Goal: Task Accomplishment & Management: Manage account settings

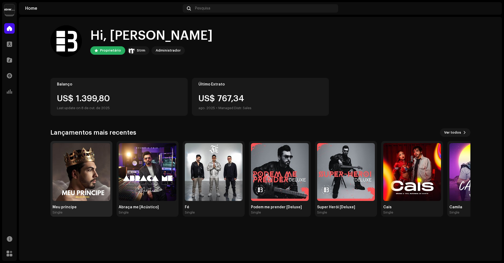
click at [77, 180] on img at bounding box center [82, 172] width 58 height 58
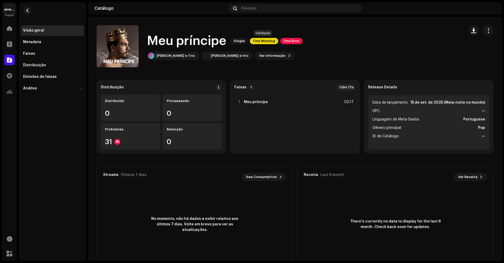
click at [266, 41] on span "One Warning" at bounding box center [264, 41] width 28 height 6
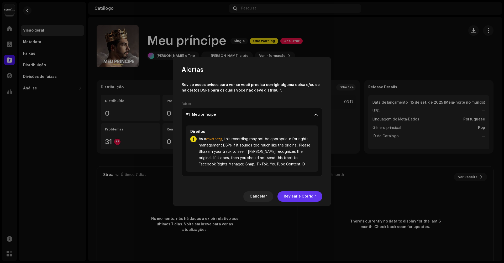
click at [303, 194] on span "Revisar e Corrigir" at bounding box center [300, 196] width 32 height 11
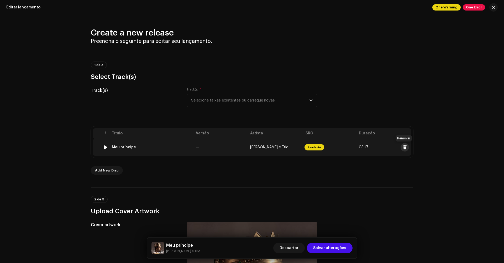
click at [404, 148] on span at bounding box center [405, 147] width 4 height 4
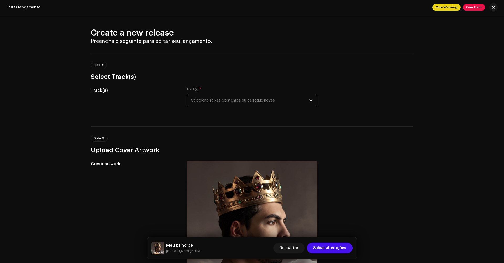
click at [261, 100] on span "Selecione faixas existentes ou carregue novas" at bounding box center [250, 100] width 118 height 13
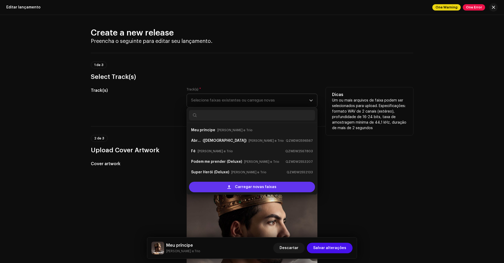
scroll to position [8, 0]
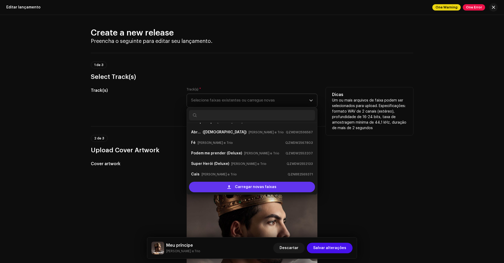
click at [264, 188] on span "Carregar novas faixas" at bounding box center [255, 186] width 41 height 11
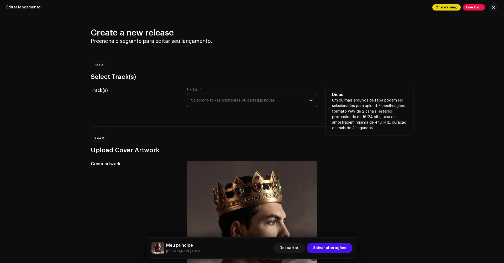
click at [27, 0] on html "Bruno Home Perfil Catálogo Transações Análise Recursos Marketplace [PERSON_NAME…" at bounding box center [252, 131] width 504 height 263
click at [253, 104] on span "Selecione faixas existentes ou carregue novas" at bounding box center [250, 100] width 118 height 13
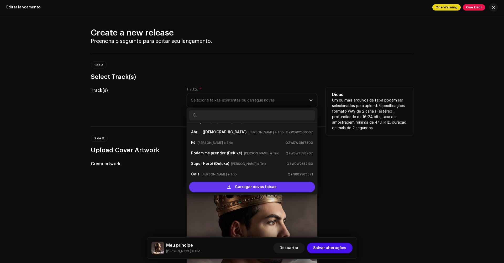
click at [263, 186] on span "Carregar novas faixas" at bounding box center [255, 186] width 41 height 11
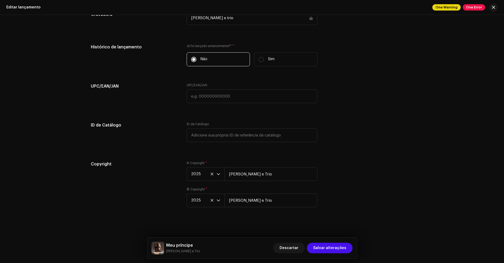
scroll to position [766, 0]
click at [324, 248] on span "Salvar alterações" at bounding box center [329, 247] width 33 height 11
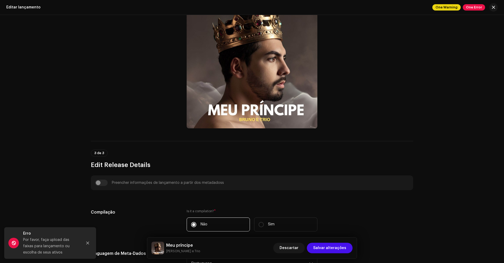
scroll to position [28, 0]
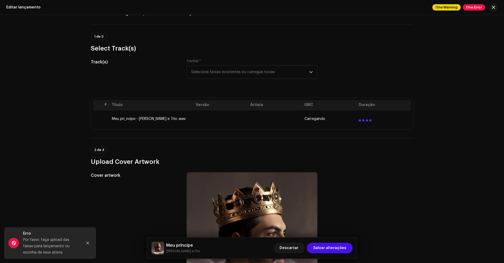
click at [212, 123] on td at bounding box center [221, 118] width 54 height 17
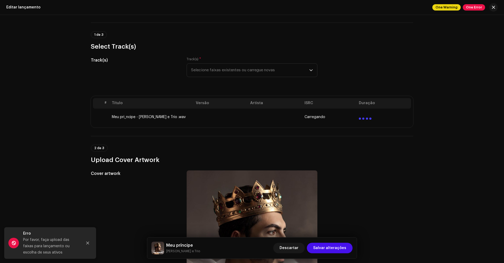
scroll to position [0, 0]
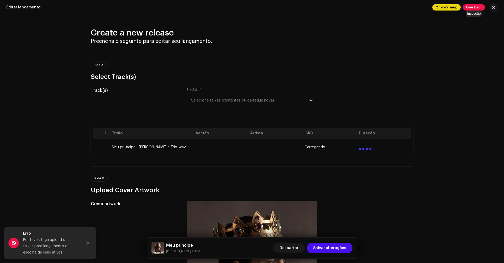
click at [475, 7] on span "One Error" at bounding box center [474, 7] width 22 height 6
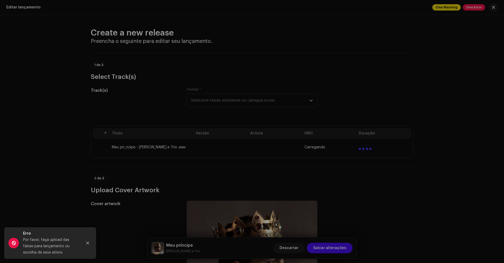
click at [446, 8] on div "Erros de inspeção Encontramos os erros abaixo ao inspecionar seu lançamento. IM…" at bounding box center [252, 131] width 504 height 263
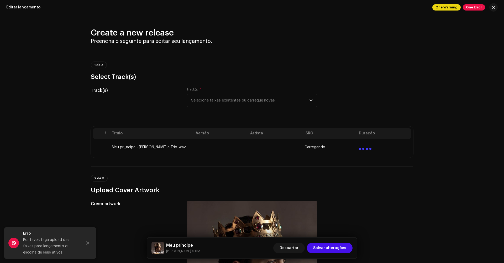
click at [445, 8] on span "One Warning" at bounding box center [446, 7] width 28 height 6
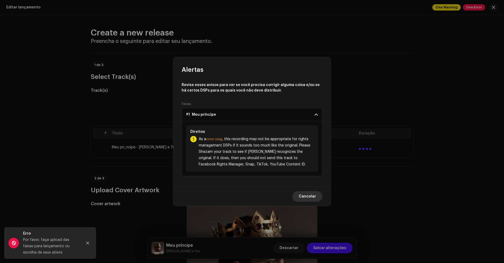
click at [313, 195] on span "Cancelar" at bounding box center [307, 196] width 17 height 11
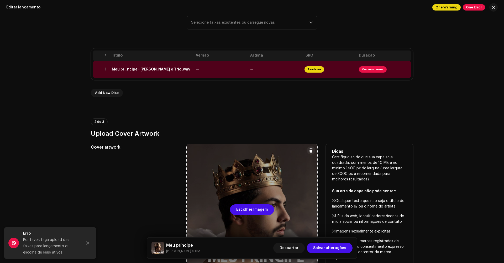
scroll to position [54, 0]
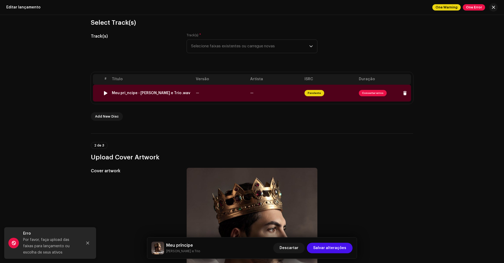
click at [370, 93] on span "Consertar erros" at bounding box center [373, 93] width 28 height 6
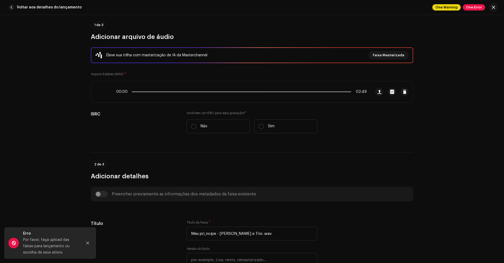
scroll to position [69, 0]
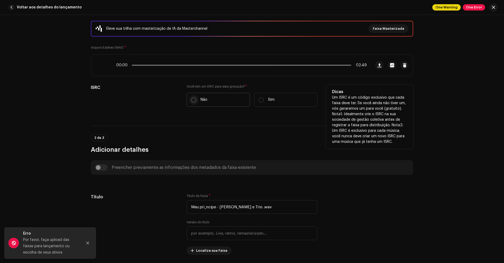
click at [194, 100] on input "Não" at bounding box center [193, 99] width 5 height 5
radio input "true"
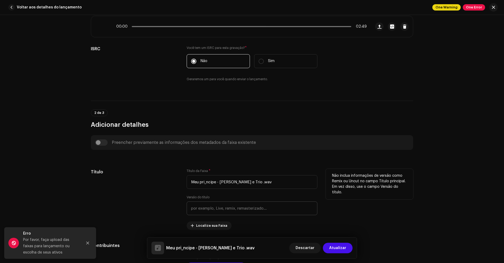
scroll to position [183, 0]
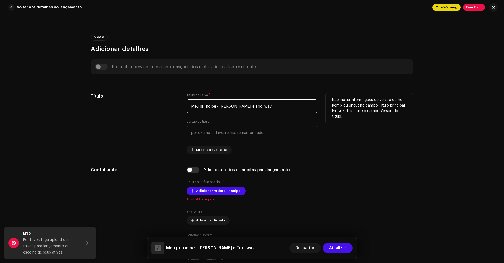
click at [206, 107] on input "Meu pri_ncipe - [PERSON_NAME] e Trio .wav" at bounding box center [252, 106] width 131 height 14
drag, startPoint x: 250, startPoint y: 105, endPoint x: 202, endPoint y: 107, distance: 47.3
click at [202, 107] on input "Meu principe - [PERSON_NAME] e Trio .wav" at bounding box center [252, 106] width 131 height 14
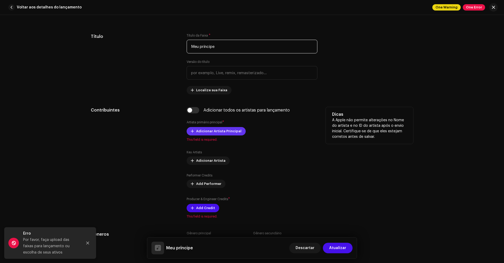
type input "Meu príncipe"
click at [213, 132] on span "Adicionar Artista Principal" at bounding box center [218, 131] width 45 height 11
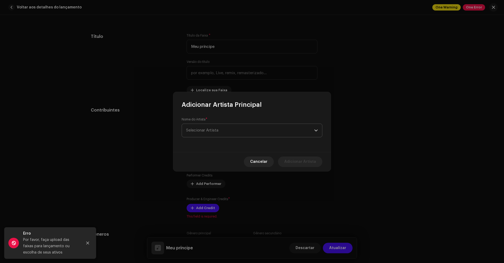
click at [217, 132] on span "Selecionar Artista" at bounding box center [202, 130] width 32 height 4
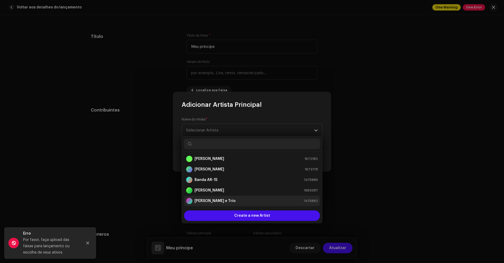
click at [234, 201] on div "[PERSON_NAME] e Trio 1475882" at bounding box center [252, 200] width 132 height 6
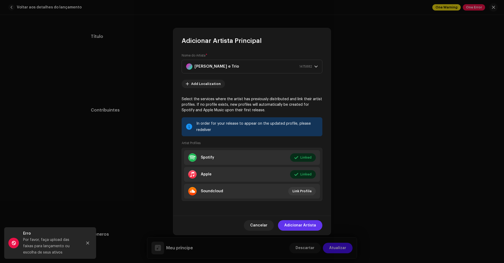
click at [292, 223] on span "Adicionar Artista" at bounding box center [300, 225] width 32 height 11
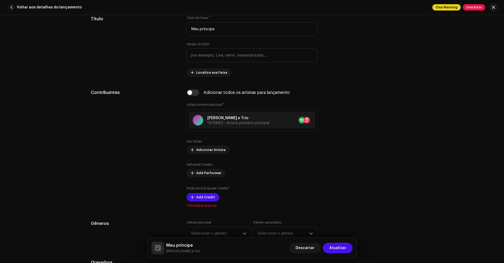
scroll to position [291, 0]
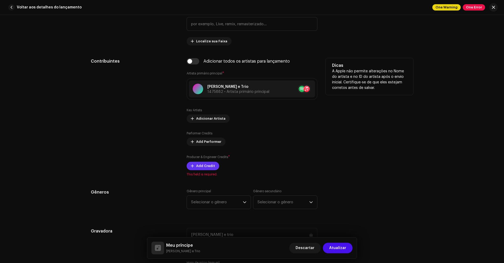
click at [201, 166] on span "Add Credit" at bounding box center [205, 165] width 19 height 11
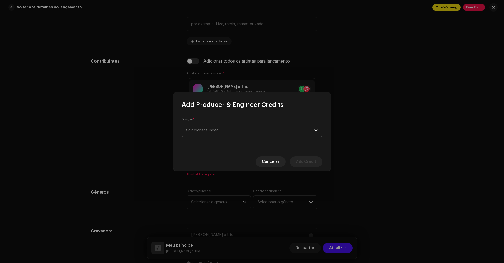
click at [263, 133] on span "Selecionar função" at bounding box center [250, 130] width 128 height 13
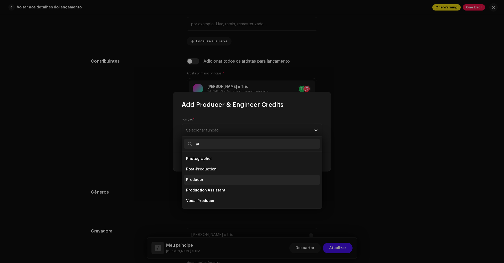
scroll to position [21, 0]
type input "pr"
click at [199, 182] on span "Producer" at bounding box center [194, 179] width 17 height 5
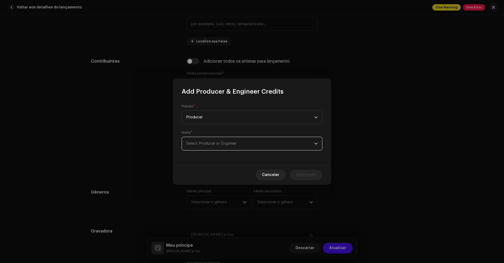
click at [231, 143] on span "Select Producer or Engineer" at bounding box center [211, 143] width 50 height 4
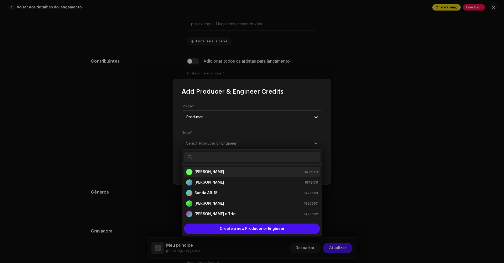
click at [219, 171] on div "[PERSON_NAME] 1672180" at bounding box center [252, 172] width 132 height 6
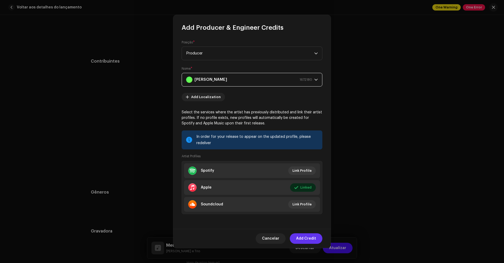
click at [305, 238] on span "Add Credit" at bounding box center [306, 238] width 20 height 11
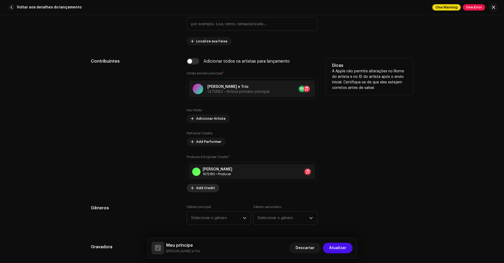
click at [203, 188] on span "Add Credit" at bounding box center [205, 187] width 19 height 11
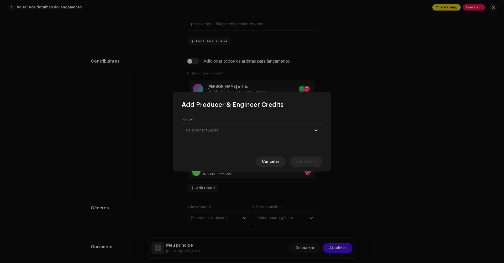
click at [302, 131] on span "Selecionar função" at bounding box center [250, 130] width 128 height 13
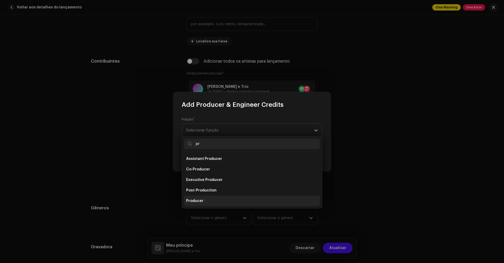
type input "pr"
click at [203, 198] on li "Producer" at bounding box center [252, 200] width 136 height 11
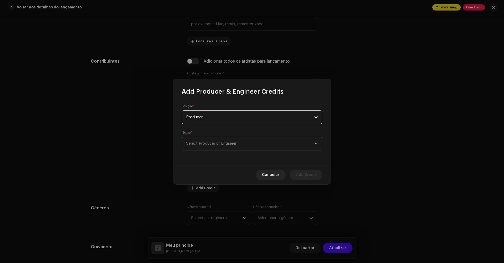
click at [243, 142] on span "Select Producer or Engineer" at bounding box center [250, 143] width 128 height 13
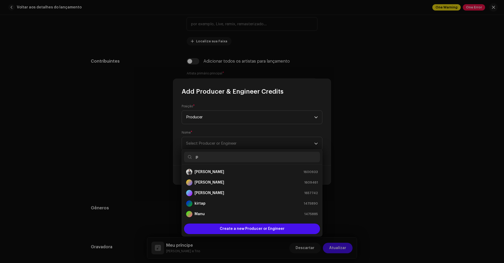
scroll to position [0, 0]
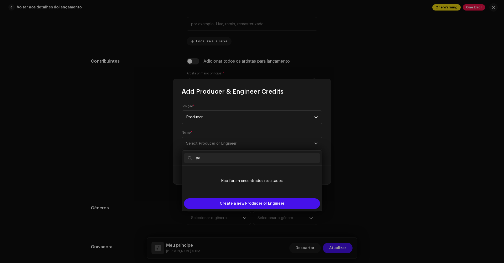
type input "p"
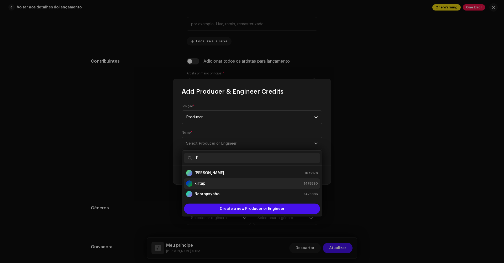
type input "P"
click at [202, 185] on strong "kirtap" at bounding box center [200, 183] width 11 height 5
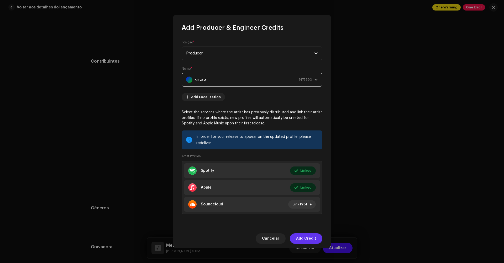
click at [305, 236] on span "Add Credit" at bounding box center [306, 238] width 20 height 11
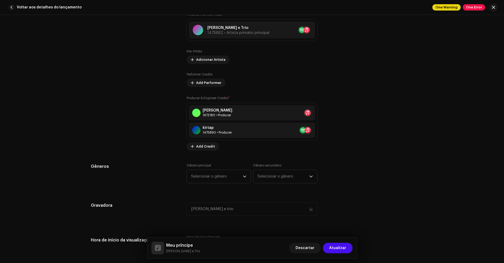
scroll to position [387, 0]
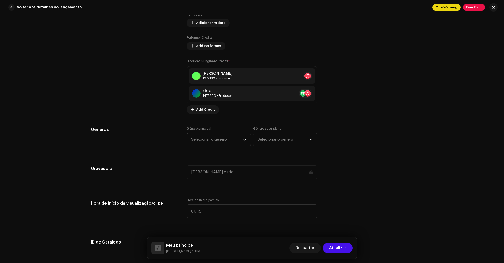
click at [243, 140] on icon "dropdown trigger" at bounding box center [244, 140] width 3 height 2
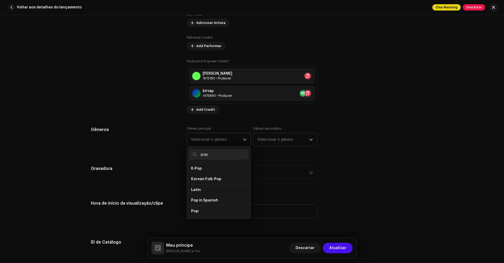
scroll to position [160, 0]
type input "pop"
click at [196, 212] on span "Pop" at bounding box center [194, 214] width 7 height 5
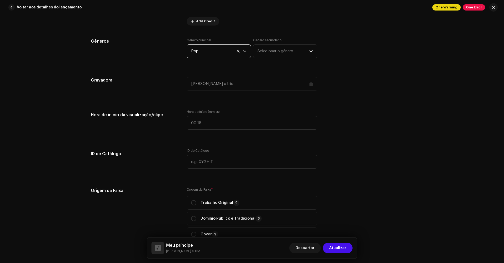
scroll to position [521, 0]
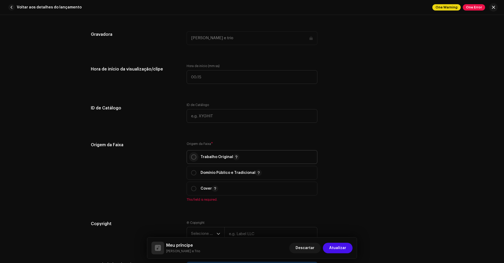
click at [194, 157] on input "radio" at bounding box center [193, 156] width 5 height 5
radio input "true"
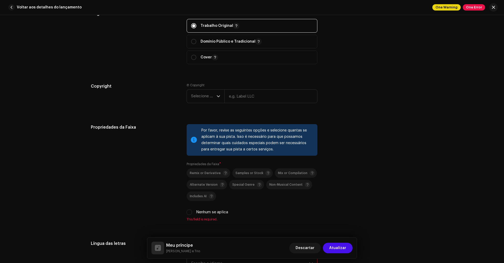
scroll to position [686, 0]
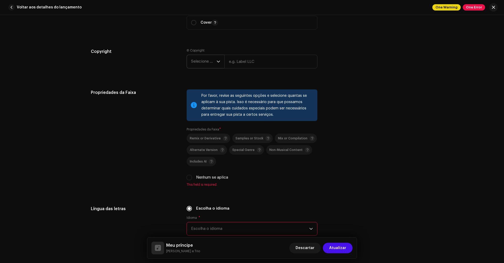
click at [217, 60] on icon "dropdown trigger" at bounding box center [219, 62] width 4 height 4
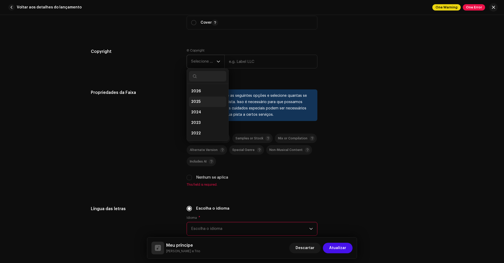
click at [196, 102] on span "2025" at bounding box center [195, 101] width 9 height 5
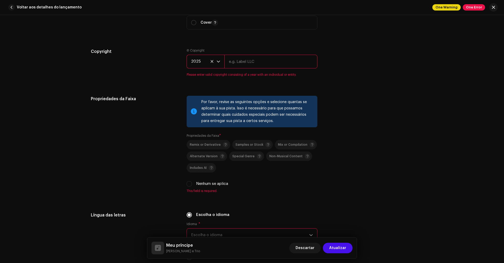
click at [246, 60] on input "text" at bounding box center [270, 62] width 93 height 14
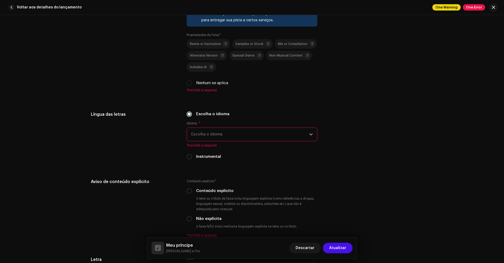
type input "[PERSON_NAME] e Trio"
click at [245, 134] on p-select "Escolha o idioma" at bounding box center [252, 134] width 131 height 14
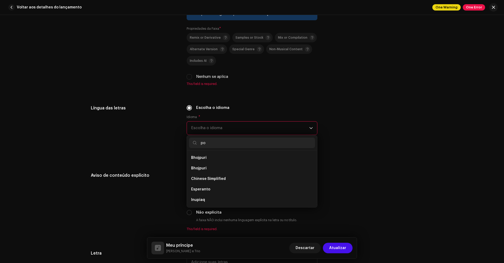
scroll to position [0, 0]
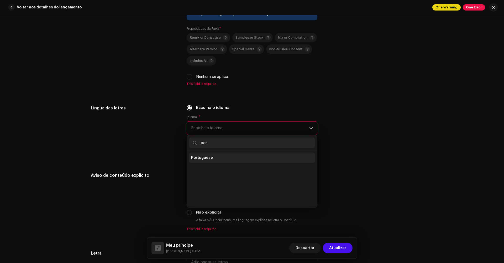
type input "por"
click at [211, 158] on li "Portuguese" at bounding box center [252, 157] width 126 height 11
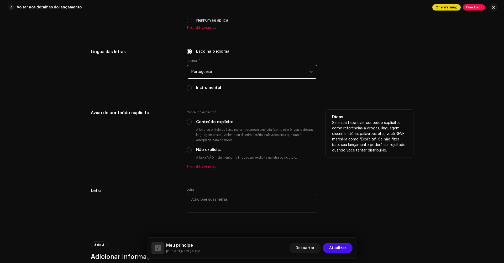
scroll to position [850, 0]
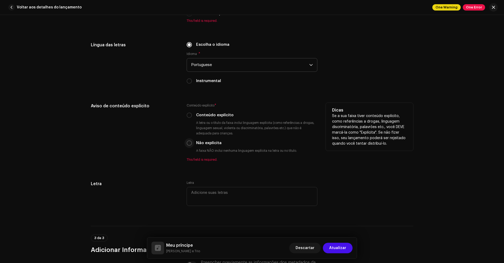
click at [188, 144] on input "Não explícita" at bounding box center [189, 142] width 5 height 5
radio input "true"
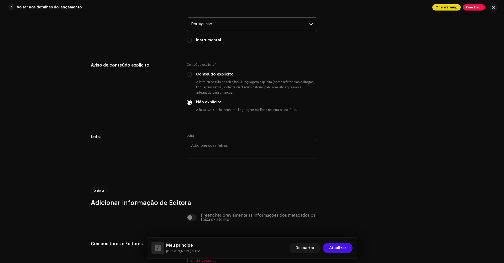
scroll to position [928, 0]
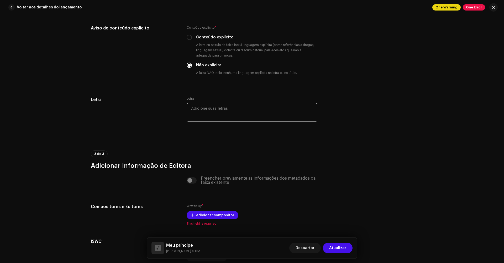
click at [203, 109] on textarea at bounding box center [252, 112] width 131 height 19
paste textarea "Por telefone, pergunto: "como vai"? Você responde: "não aguento mais"! Que foi …"
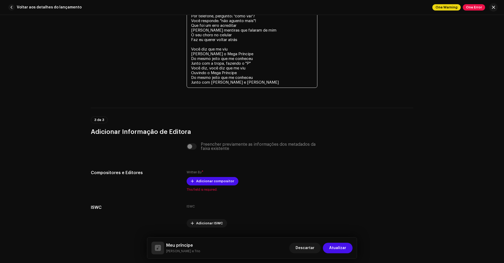
scroll to position [1035, 0]
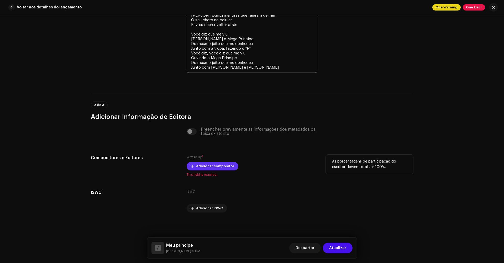
type textarea "Por telefone, pergunto: "como vai"? Você responde: "não aguento mais"! Que foi …"
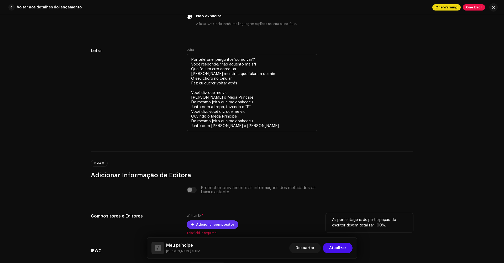
click at [207, 164] on re-m-actions-form-section "3 de 3 Adicionar Informação de Editora Preencher previamente as informações dos…" at bounding box center [252, 210] width 322 height 119
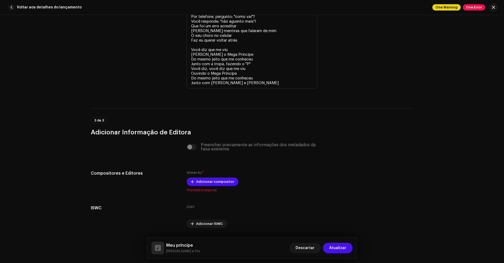
scroll to position [1035, 0]
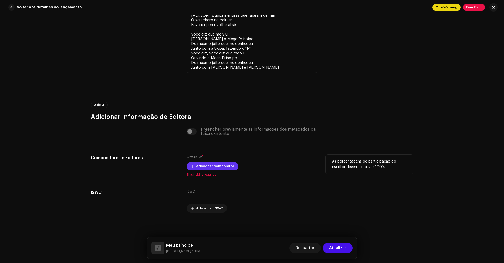
click at [196, 166] on span "Adicionar compositor" at bounding box center [215, 166] width 38 height 11
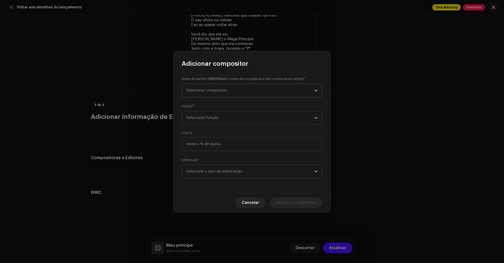
click at [227, 89] on span "Selecionar compositor" at bounding box center [206, 90] width 41 height 4
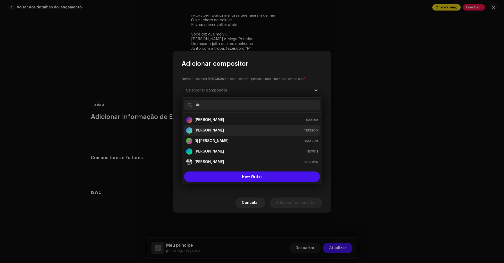
type input "de"
click at [211, 129] on strong "[PERSON_NAME]" at bounding box center [210, 130] width 30 height 5
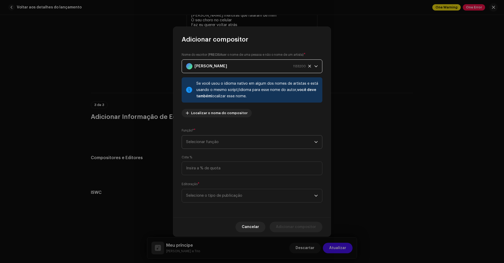
click at [229, 140] on span "Selecionar função" at bounding box center [250, 141] width 128 height 13
click at [201, 175] on span "Composer" at bounding box center [195, 176] width 19 height 5
click at [218, 168] on input at bounding box center [252, 168] width 141 height 14
type input "30,00"
click at [212, 195] on span "Selecione o tipo de publicação" at bounding box center [250, 195] width 128 height 13
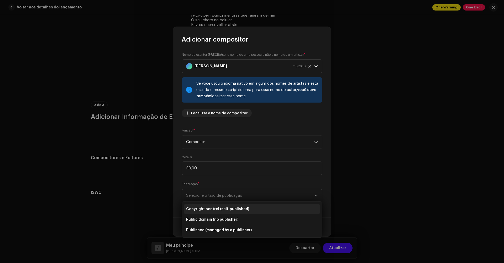
click at [209, 207] on span "Copyright control (self-published)" at bounding box center [217, 208] width 63 height 5
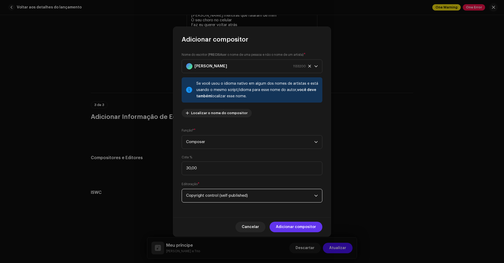
click at [292, 227] on span "Adicionar compositor" at bounding box center [296, 226] width 40 height 11
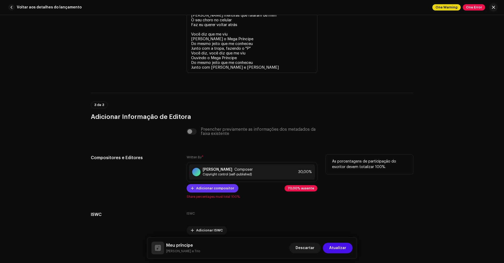
click at [219, 189] on span "Adicionar compositor" at bounding box center [215, 188] width 38 height 11
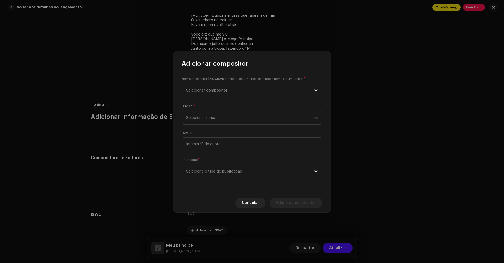
click at [224, 93] on span "Selecionar compositor" at bounding box center [250, 90] width 128 height 13
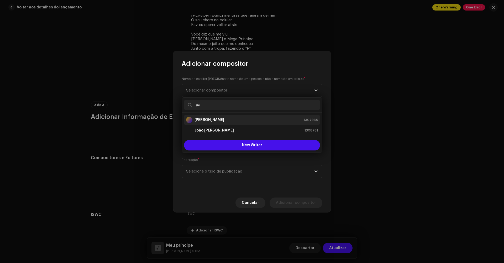
type input "pa"
click at [205, 117] on strong "[PERSON_NAME]" at bounding box center [210, 119] width 30 height 5
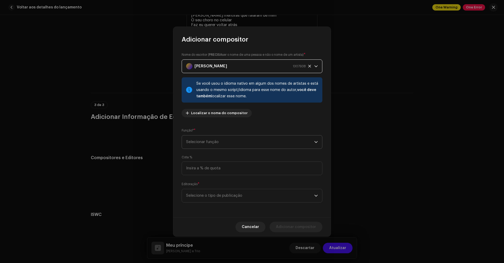
click at [206, 143] on span "Selecionar função" at bounding box center [250, 141] width 128 height 13
click at [198, 165] on span "Arranger" at bounding box center [194, 165] width 17 height 5
click at [198, 167] on input at bounding box center [252, 168] width 141 height 14
type input "10,00"
click at [201, 197] on span "Selecione o tipo de publicação" at bounding box center [250, 195] width 128 height 13
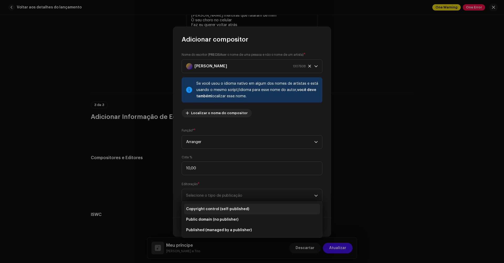
click at [205, 210] on span "Copyright control (self-published)" at bounding box center [217, 208] width 63 height 5
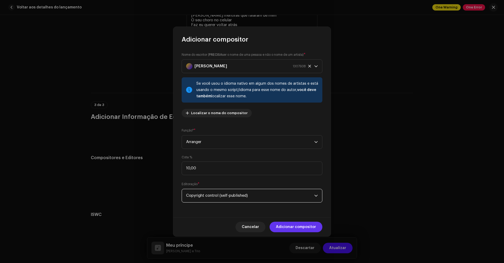
click at [295, 228] on span "Adicionar compositor" at bounding box center [296, 226] width 40 height 11
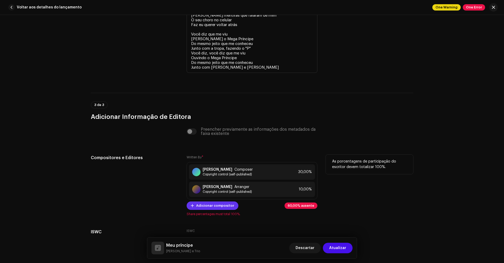
click at [220, 206] on span "Adicionar compositor" at bounding box center [215, 205] width 38 height 11
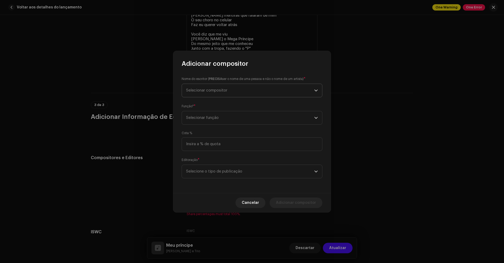
click at [209, 91] on span "Selecionar compositor" at bounding box center [206, 90] width 41 height 4
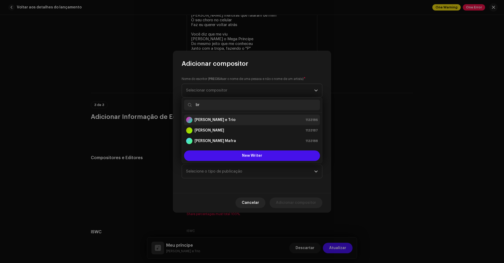
type input "br"
click at [205, 121] on strong "[PERSON_NAME] e Trio" at bounding box center [215, 119] width 41 height 5
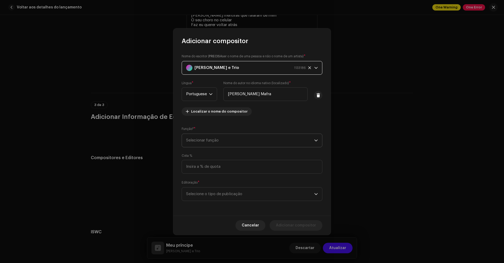
click at [206, 139] on span "Selecionar função" at bounding box center [250, 140] width 128 height 13
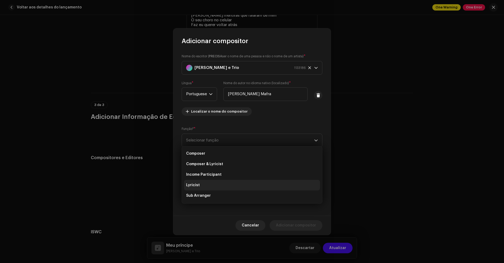
click at [194, 186] on span "Lyricist" at bounding box center [193, 184] width 14 height 5
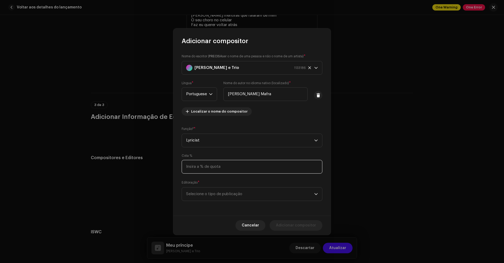
click at [196, 170] on input at bounding box center [252, 167] width 141 height 14
type input "60,00"
click at [205, 192] on span "Selecione o tipo de publicação" at bounding box center [250, 193] width 128 height 13
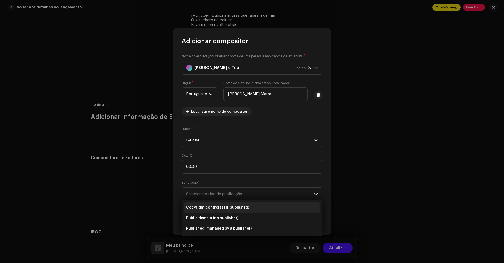
click at [211, 206] on span "Copyright control (self-published)" at bounding box center [217, 207] width 63 height 5
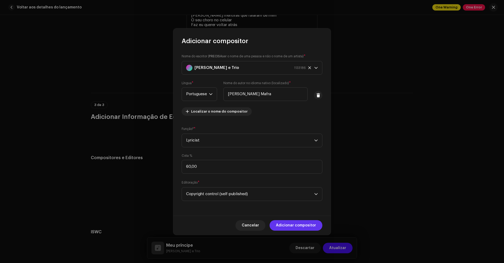
click at [295, 226] on span "Adicionar compositor" at bounding box center [296, 225] width 40 height 11
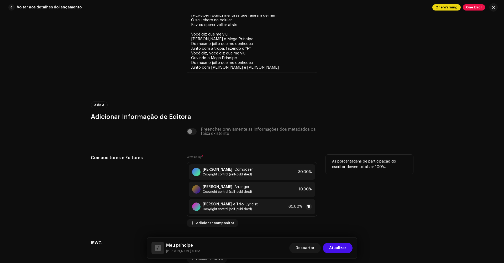
scroll to position [1085, 0]
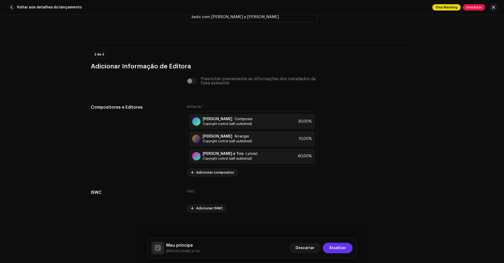
click at [339, 247] on span "Atualizar" at bounding box center [337, 247] width 17 height 11
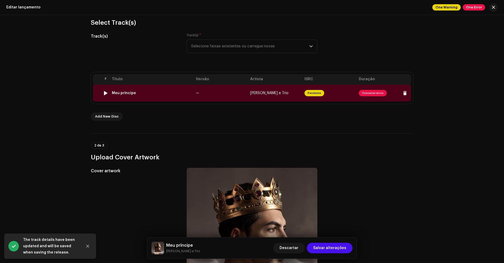
click at [370, 94] on span "Consertar erros" at bounding box center [373, 93] width 28 height 6
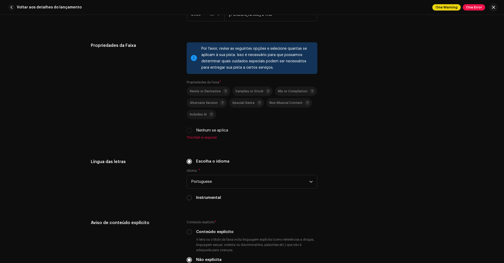
scroll to position [734, 0]
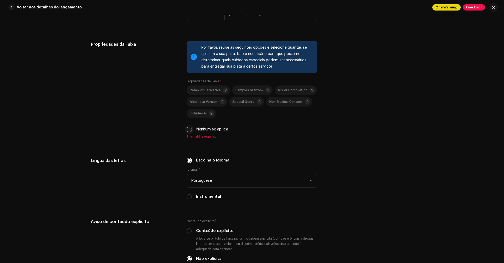
click at [188, 130] on input "Nenhum se aplica" at bounding box center [189, 129] width 5 height 5
checkbox input "true"
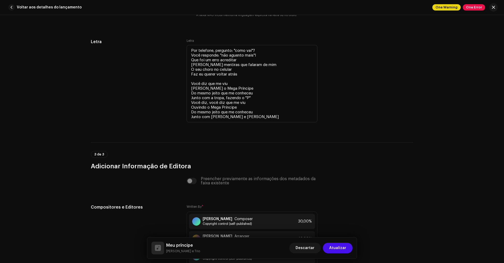
scroll to position [1079, 0]
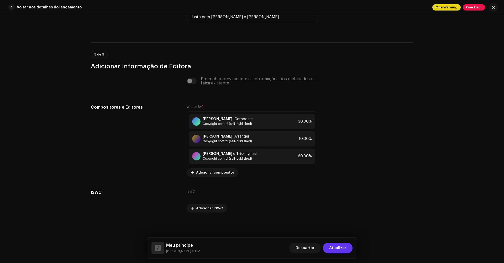
click at [341, 246] on span "Atualizar" at bounding box center [337, 247] width 17 height 11
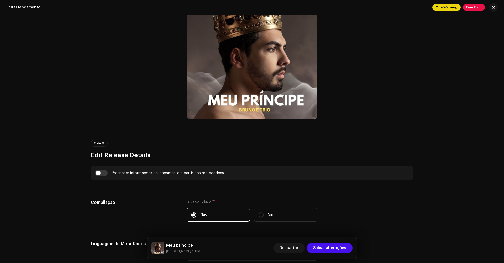
scroll to position [0, 0]
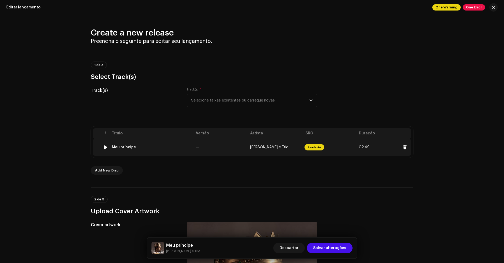
click at [313, 145] on span "Pendente" at bounding box center [315, 147] width 20 height 6
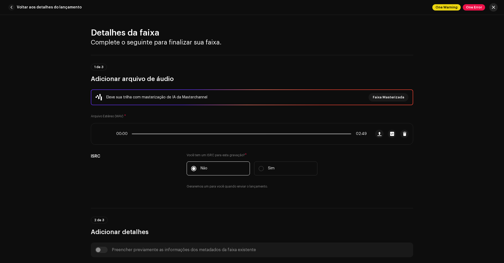
click at [494, 8] on span "button" at bounding box center [493, 7] width 3 height 4
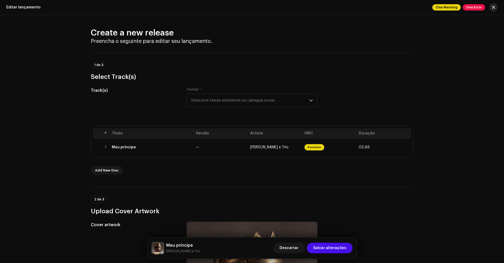
click at [494, 8] on span "button" at bounding box center [493, 7] width 3 height 4
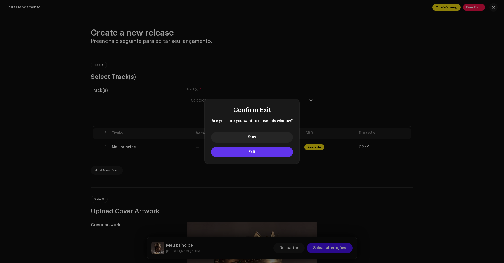
click at [272, 151] on button "Exit" at bounding box center [252, 151] width 82 height 11
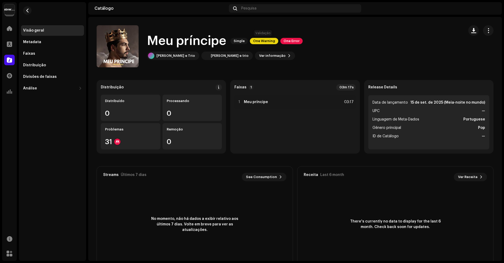
click at [263, 40] on span "One Warning" at bounding box center [264, 41] width 28 height 6
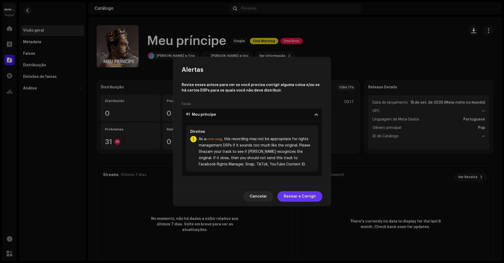
click at [291, 197] on span "Revisar e Corrigir" at bounding box center [300, 196] width 32 height 11
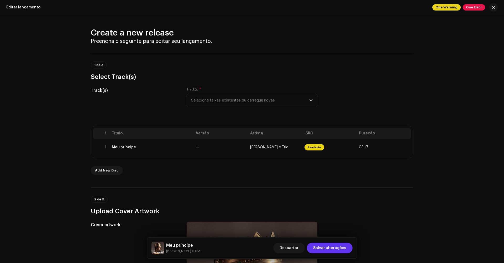
click at [330, 247] on span "Salvar alterações" at bounding box center [329, 247] width 33 height 11
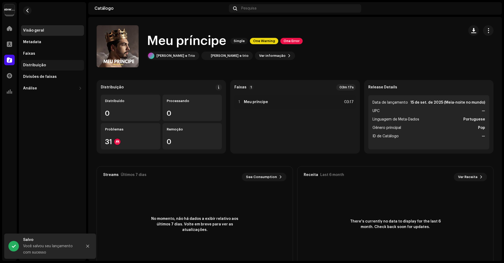
click at [33, 66] on div "Distribuição" at bounding box center [34, 65] width 23 height 4
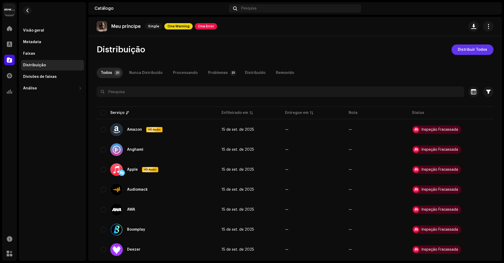
click at [464, 52] on span "Distribuir Todos" at bounding box center [472, 49] width 29 height 11
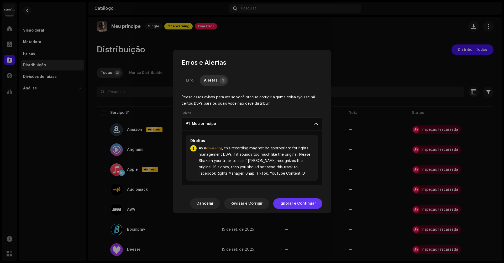
click at [289, 203] on span "Ignorar e Continuar" at bounding box center [298, 203] width 36 height 11
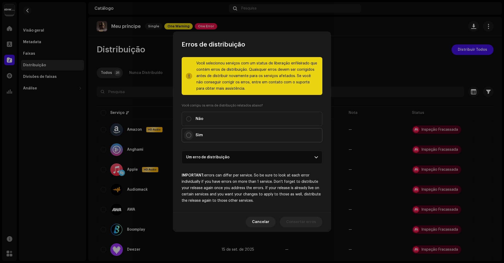
click at [189, 134] on input "Sim" at bounding box center [188, 134] width 5 height 5
radio input "true"
click at [304, 222] on span "Distribuir" at bounding box center [307, 221] width 17 height 11
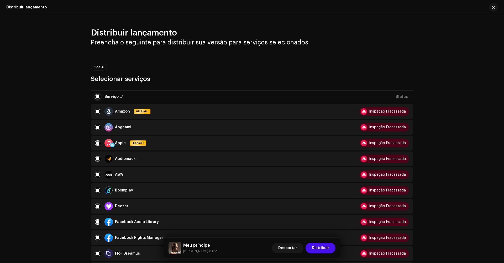
click at [97, 96] on input "checkbox" at bounding box center [97, 96] width 5 height 5
checkbox input "false"
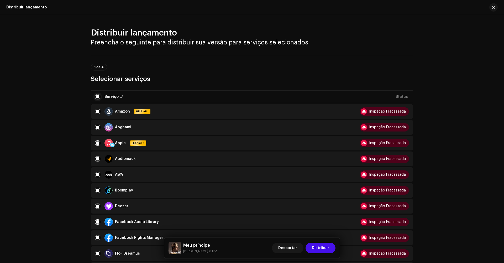
checkbox input "false"
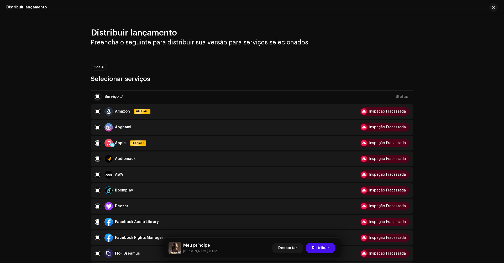
checkbox input "false"
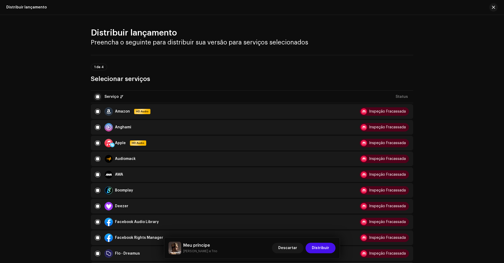
checkbox input "false"
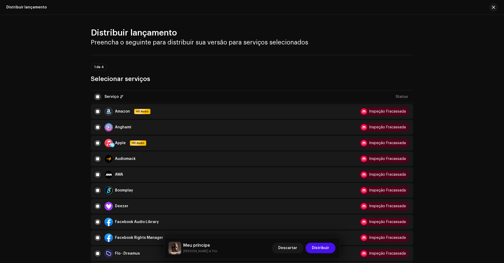
checkbox input "false"
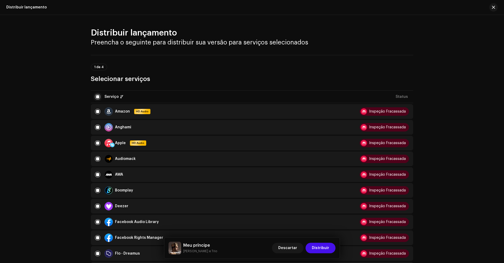
checkbox input "false"
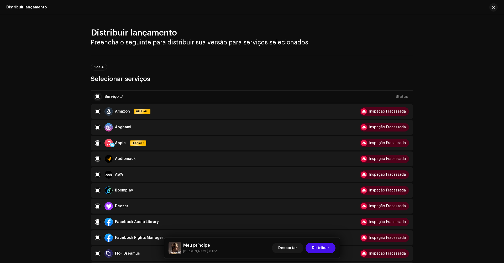
checkbox input "false"
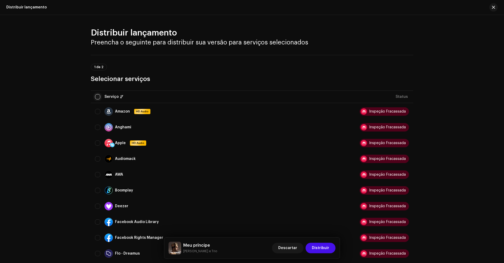
click at [97, 98] on input "checkbox" at bounding box center [97, 96] width 5 height 5
checkbox input "true"
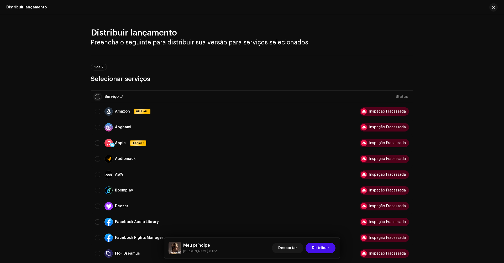
checkbox input "true"
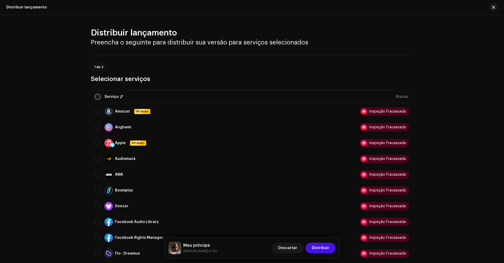
checkbox input "true"
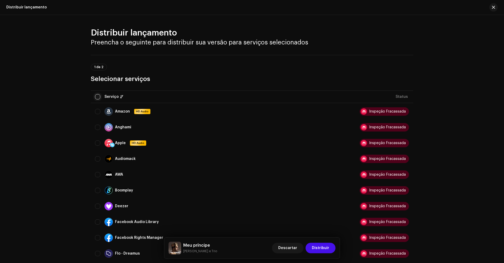
checkbox input "true"
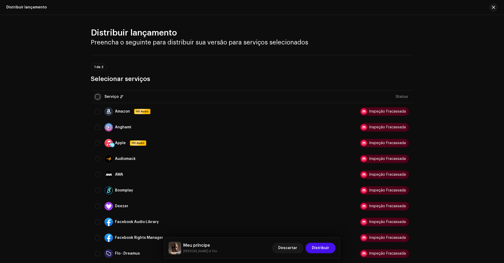
checkbox input "true"
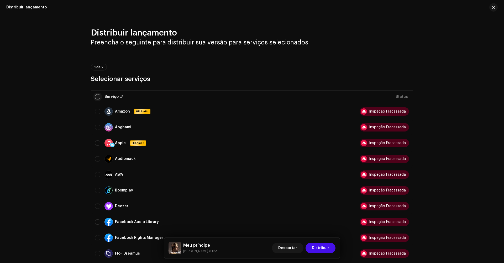
checkbox input "true"
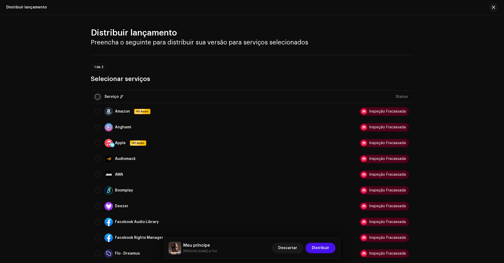
checkbox input "true"
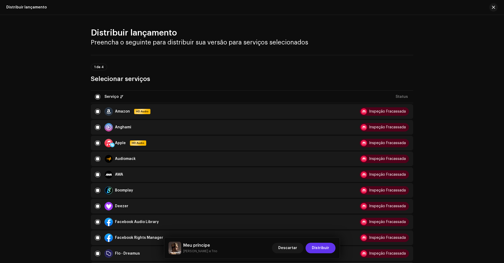
click at [320, 250] on span "Distribuir" at bounding box center [320, 247] width 17 height 11
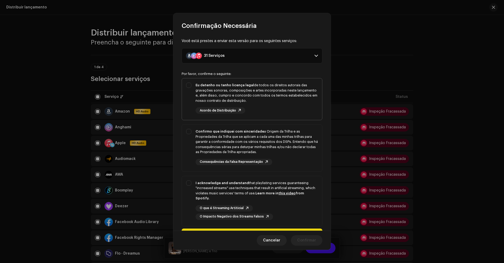
click at [190, 86] on div "Eu detenho ou tenho licença legal de todos os direitos autorais das gravações s…" at bounding box center [252, 97] width 140 height 39
checkbox input "true"
click at [190, 132] on div "Confirmo que indiquei com sinceridade a Origem da Trilha e as Propriedades da T…" at bounding box center [252, 146] width 140 height 45
checkbox input "true"
click at [189, 182] on div "I acknowledge and understand that playlisting services guaranteeing "increased …" at bounding box center [252, 200] width 140 height 48
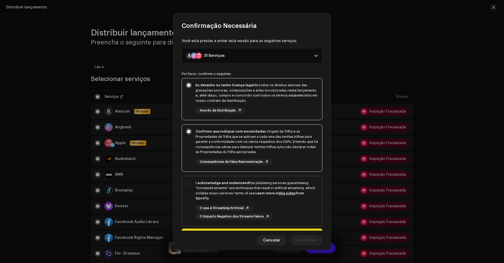
checkbox input "true"
click at [306, 240] on span "Confirmar" at bounding box center [306, 240] width 19 height 11
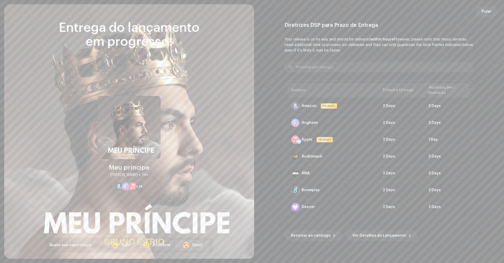
click at [193, 244] on div "Amei!" at bounding box center [197, 245] width 10 height 6
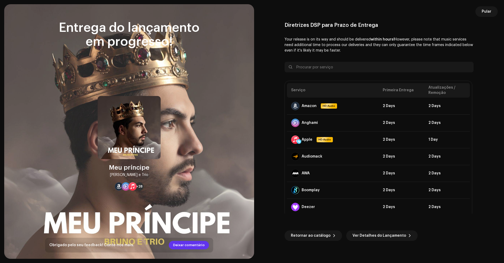
click at [191, 244] on span "Deixar comentário" at bounding box center [189, 244] width 32 height 11
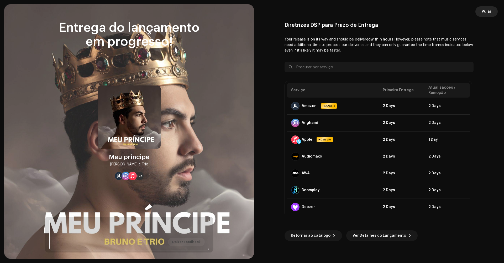
click at [487, 12] on span "Pular" at bounding box center [487, 11] width 10 height 11
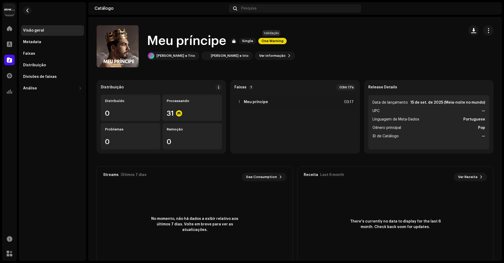
click at [274, 40] on span "One Warning" at bounding box center [272, 41] width 28 height 6
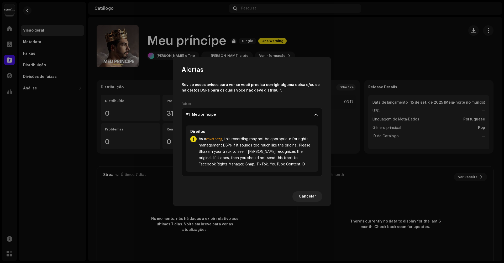
click at [284, 143] on span "As a cover song , this recording may not be appropriate for rights management D…" at bounding box center [256, 152] width 115 height 32
click at [313, 197] on span "Cancelar" at bounding box center [307, 196] width 17 height 11
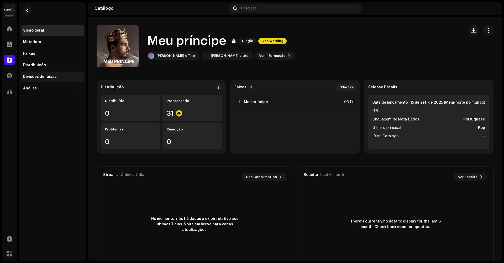
click at [41, 75] on div "Divisões de faixas" at bounding box center [40, 77] width 34 height 4
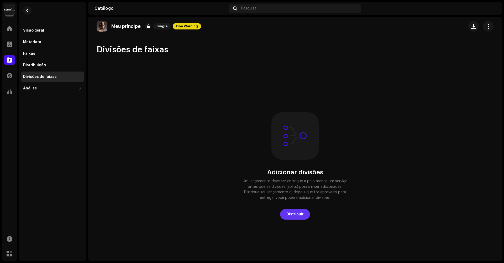
click at [298, 212] on span "Distribuir" at bounding box center [294, 214] width 17 height 11
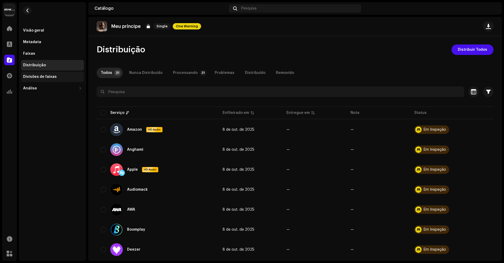
click at [40, 79] on div "Divisões de faixas" at bounding box center [52, 76] width 63 height 11
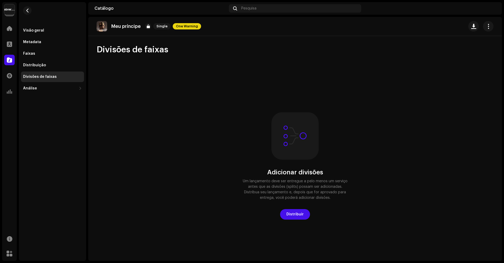
click at [294, 145] on icon at bounding box center [295, 135] width 23 height 23
click at [293, 134] on icon at bounding box center [295, 135] width 23 height 23
click at [292, 214] on span "Distribuir" at bounding box center [294, 214] width 17 height 11
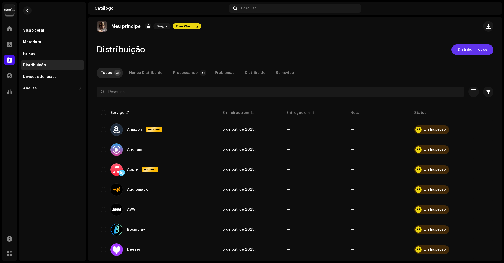
click at [469, 52] on span "Distribuir Todos" at bounding box center [472, 49] width 29 height 11
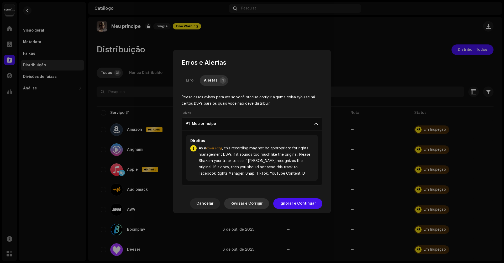
click at [250, 203] on span "Revisar e Corrigir" at bounding box center [247, 203] width 32 height 11
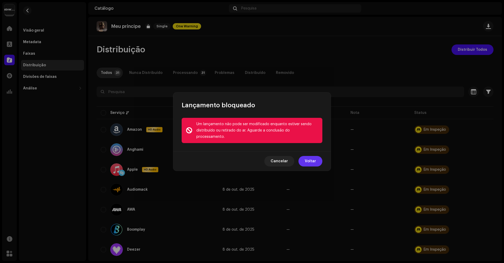
click at [310, 159] on span "Voltar" at bounding box center [310, 161] width 11 height 11
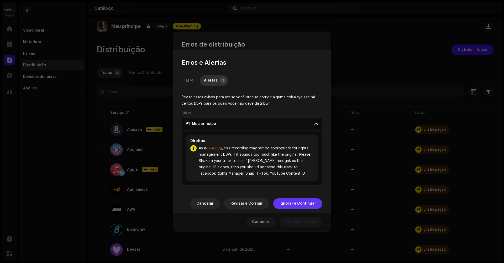
click at [295, 205] on span "Ignorar e Continuar" at bounding box center [298, 203] width 36 height 11
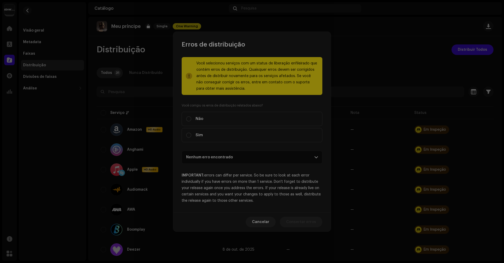
click at [359, 74] on div "Não Elegível Para Distribuição Os serviços selecionados não estão qualificados …" at bounding box center [252, 131] width 504 height 263
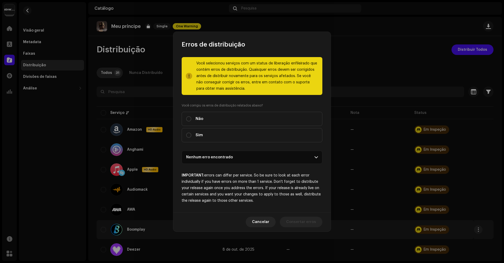
click at [267, 226] on span "Cancelar" at bounding box center [260, 221] width 17 height 11
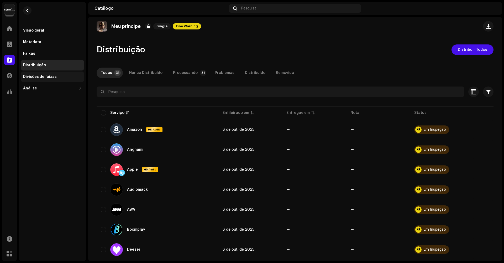
click at [32, 77] on div "Divisões de faixas" at bounding box center [40, 77] width 34 height 4
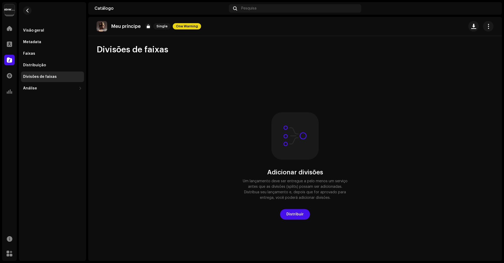
click at [208, 77] on div "Adicionar divisões Um lançamento deve ser entregue a pelo menos um serviço ante…" at bounding box center [295, 165] width 397 height 196
click at [296, 115] on div at bounding box center [294, 135] width 47 height 47
click at [486, 28] on span "button" at bounding box center [488, 26] width 5 height 4
click at [330, 102] on div "Adicionar divisões Um lançamento deve ser entregue a pelo menos um serviço ante…" at bounding box center [295, 165] width 397 height 196
click at [38, 30] on div "Visão geral" at bounding box center [33, 30] width 21 height 4
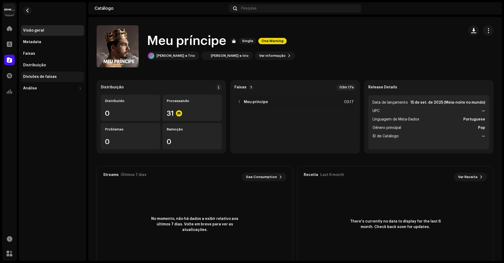
click at [44, 78] on div "Divisões de faixas" at bounding box center [40, 77] width 34 height 4
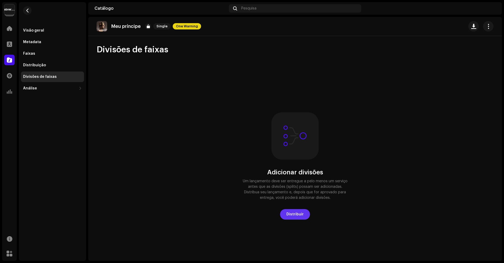
click at [298, 217] on span "Distribuir" at bounding box center [294, 214] width 17 height 11
